Goal: Task Accomplishment & Management: Manage account settings

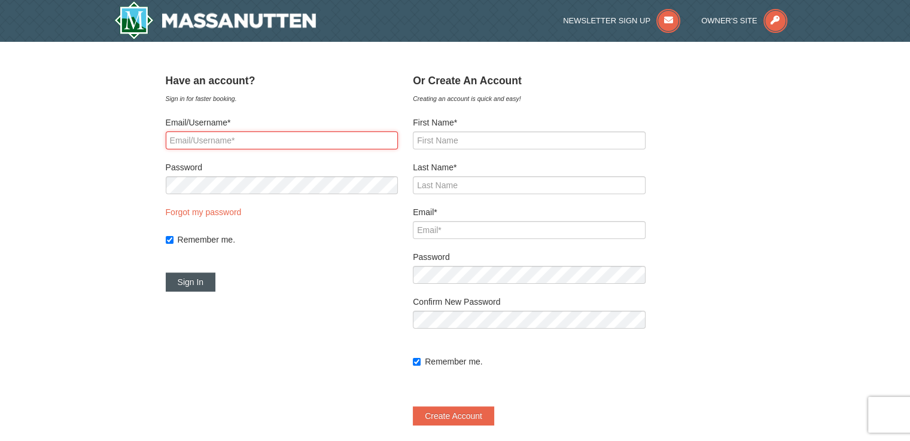
type input "[PERSON_NAME][EMAIL_ADDRESS][DOMAIN_NAME]"
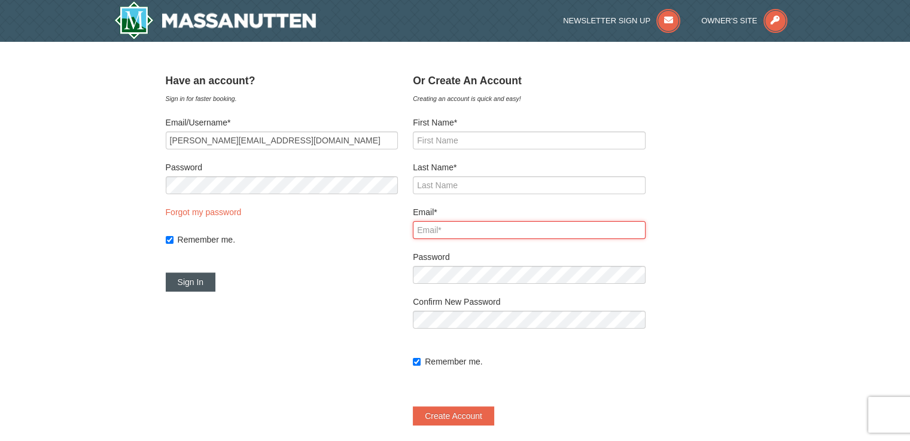
type input "[PERSON_NAME][EMAIL_ADDRESS][DOMAIN_NAME]"
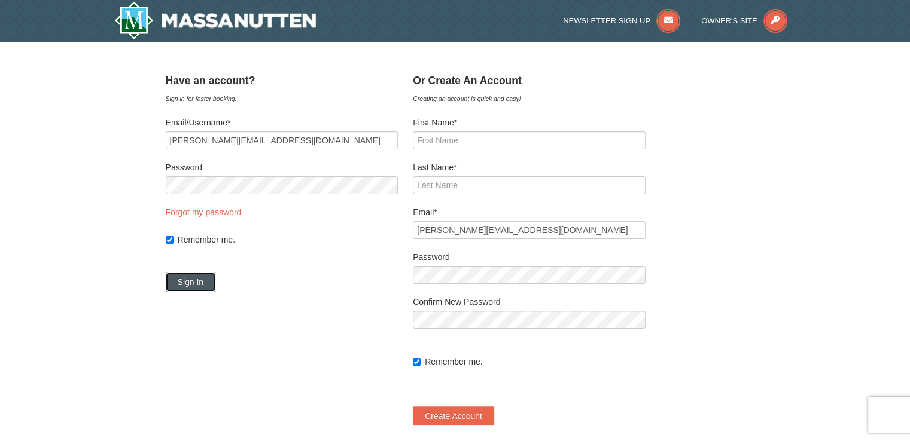
click at [211, 289] on button "Sign In" at bounding box center [191, 282] width 50 height 19
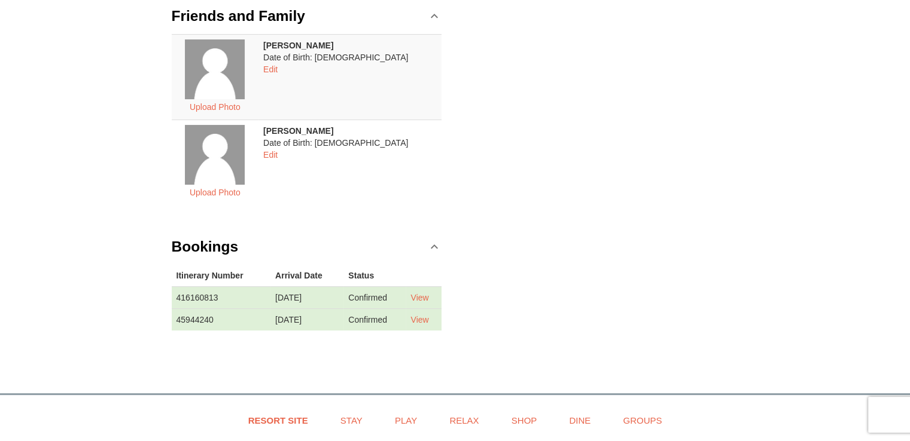
scroll to position [299, 0]
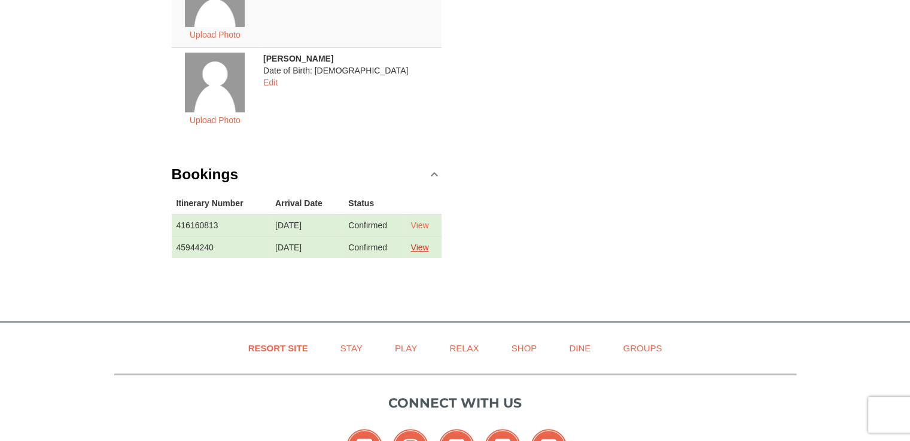
click at [425, 246] on link "View" at bounding box center [419, 248] width 18 height 10
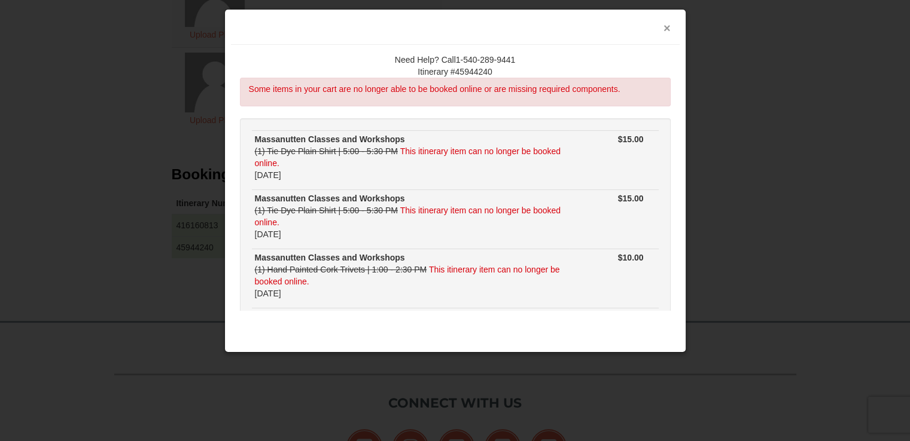
click at [667, 25] on button "×" at bounding box center [666, 28] width 7 height 12
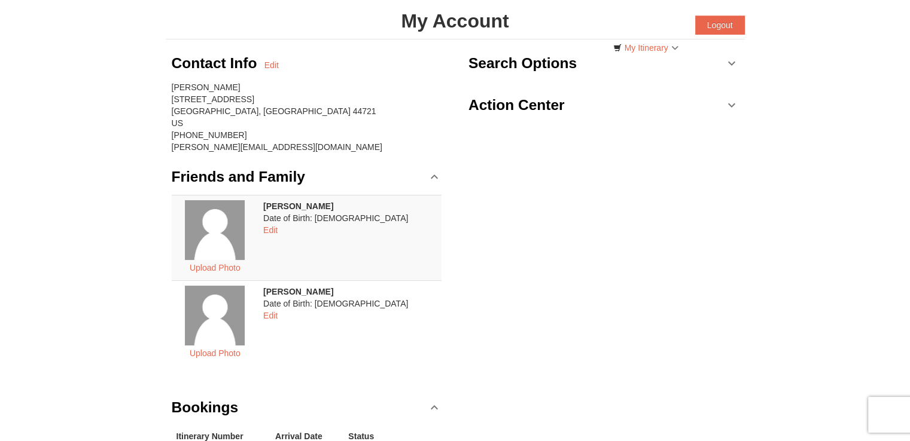
scroll to position [45, 0]
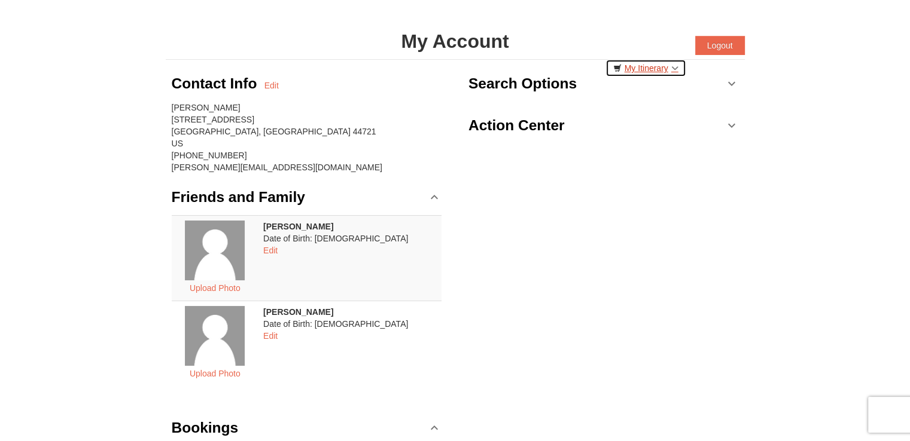
click at [674, 68] on link "My Itinerary" at bounding box center [645, 68] width 81 height 18
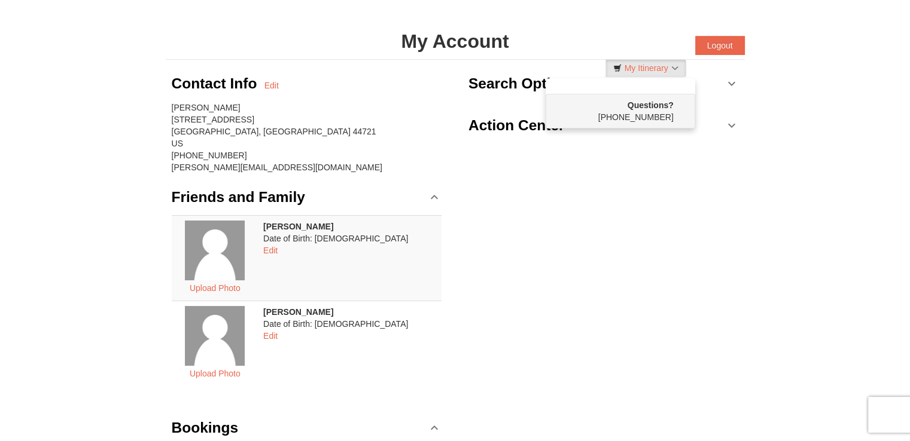
drag, startPoint x: 665, startPoint y: 178, endPoint x: 618, endPoint y: 161, distance: 48.8
click at [664, 178] on div "Contact Info Edit [PERSON_NAME] [STREET_ADDRESS] [PHONE_NUMBER] [PERSON_NAME][E…" at bounding box center [455, 298] width 579 height 476
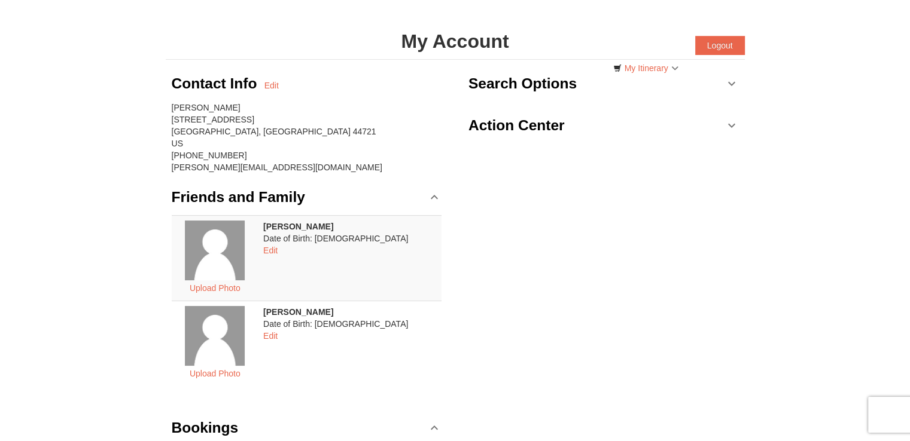
click at [728, 125] on link "Action Center" at bounding box center [603, 126] width 270 height 36
click at [553, 195] on div "Contact Info Edit [PERSON_NAME] [STREET_ADDRESS] [PHONE_NUMBER] [PERSON_NAME][E…" at bounding box center [455, 298] width 579 height 476
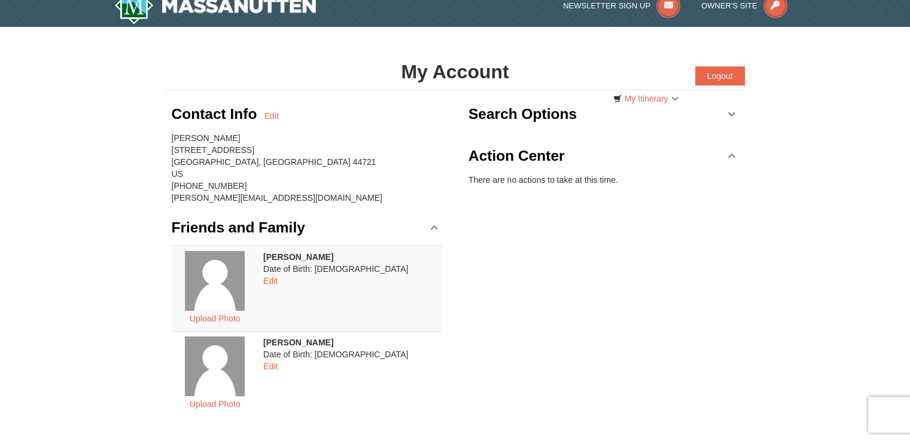
scroll to position [0, 0]
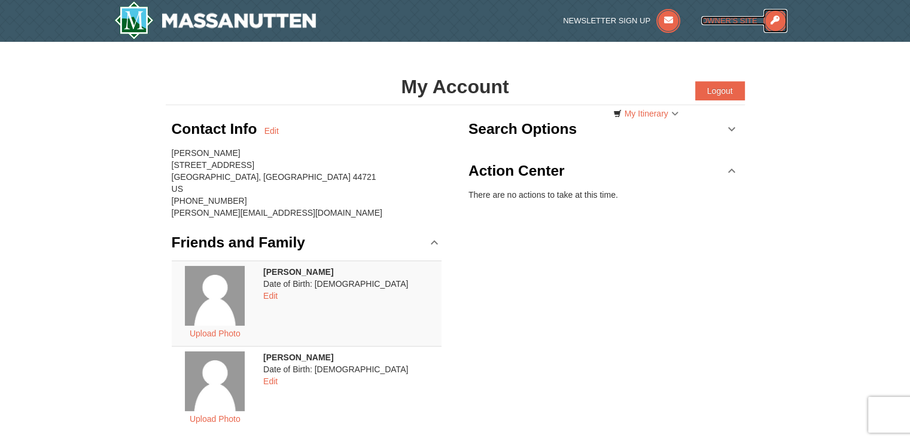
click at [774, 21] on icon at bounding box center [775, 21] width 24 height 24
click at [718, 92] on button "Logout" at bounding box center [720, 90] width 50 height 19
